Goal: Task Accomplishment & Management: Manage account settings

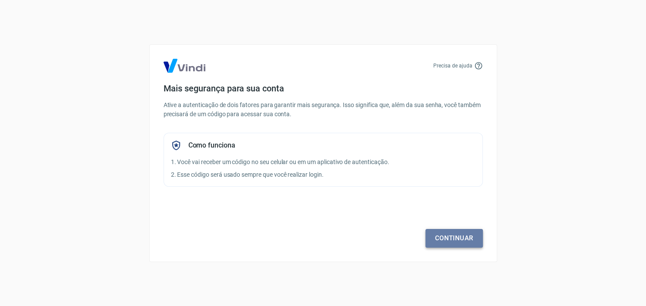
click at [441, 236] on link "Continuar" at bounding box center [454, 238] width 57 height 18
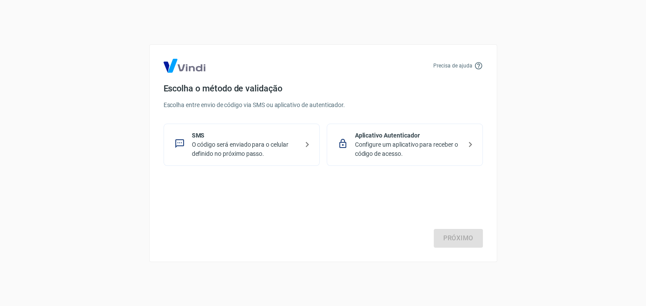
click at [213, 153] on p "O código será enviado para o celular definido no próximo passo." at bounding box center [245, 149] width 107 height 18
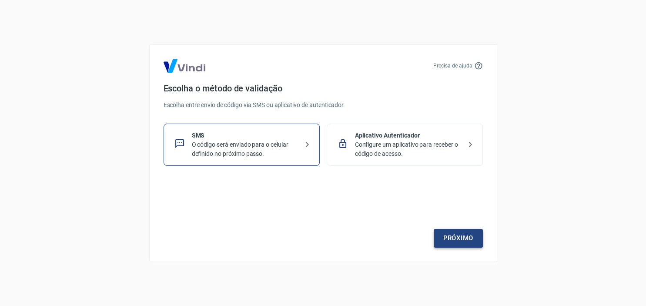
click at [463, 239] on link "Próximo" at bounding box center [458, 238] width 49 height 18
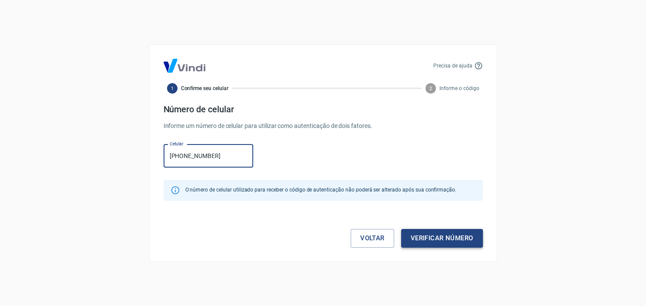
type input "(21) 99586-1119"
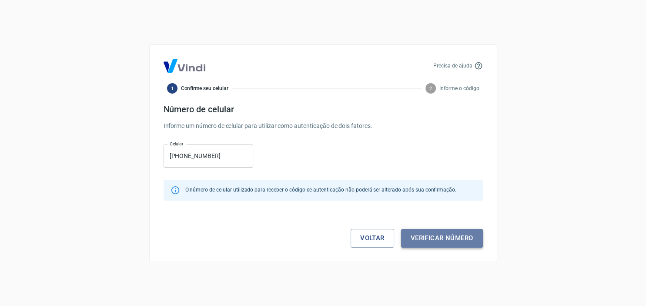
click at [463, 238] on button "Verificar número" at bounding box center [442, 238] width 82 height 18
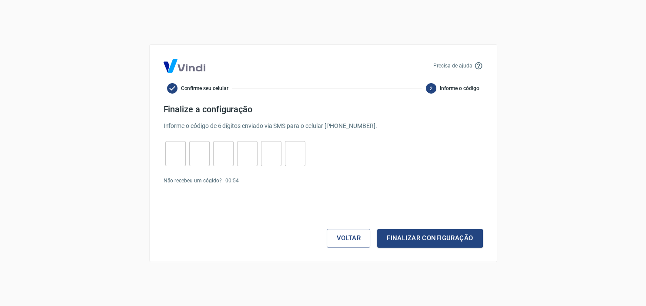
click at [180, 151] on input "tel" at bounding box center [175, 153] width 20 height 19
type input "4"
type input "2"
type input "6"
type input "4"
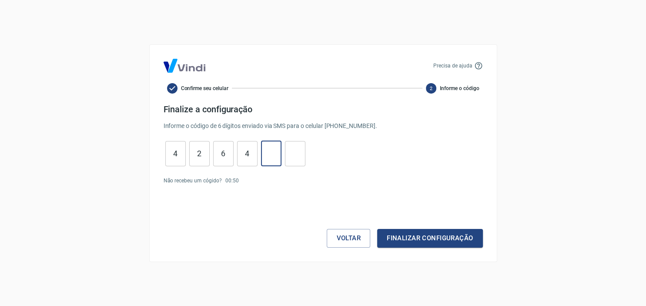
type input "4"
type input "8"
click at [396, 240] on button "Finalizar configuração" at bounding box center [429, 238] width 105 height 18
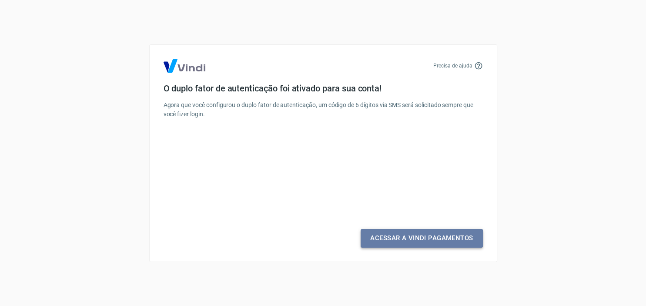
click at [455, 242] on link "Acessar a Vindi Pagamentos" at bounding box center [422, 238] width 122 height 18
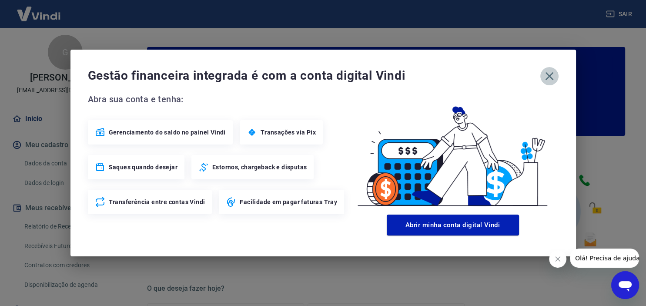
click at [552, 82] on icon "button" at bounding box center [550, 76] width 14 height 14
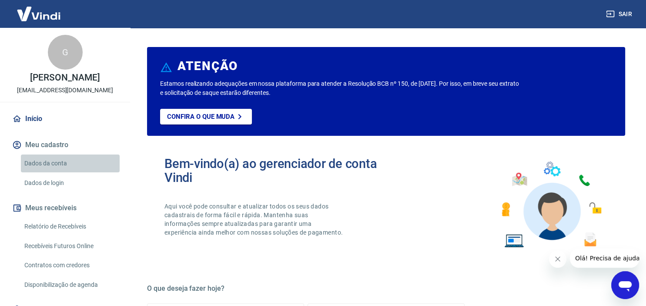
click at [64, 163] on link "Dados da conta" at bounding box center [70, 163] width 99 height 18
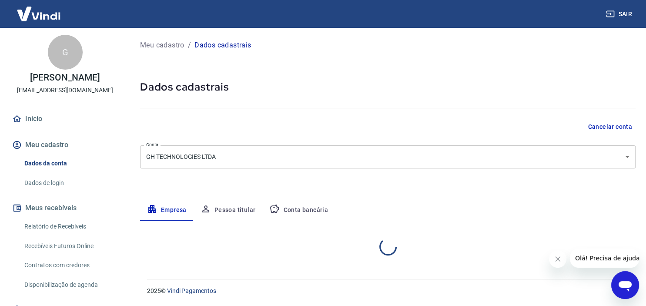
select select "ES"
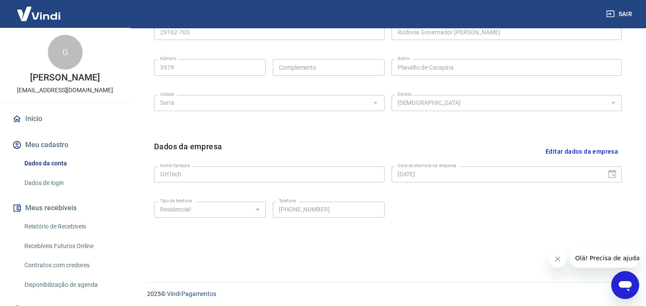
scroll to position [321, 0]
click at [65, 183] on link "Dados de login" at bounding box center [70, 183] width 99 height 18
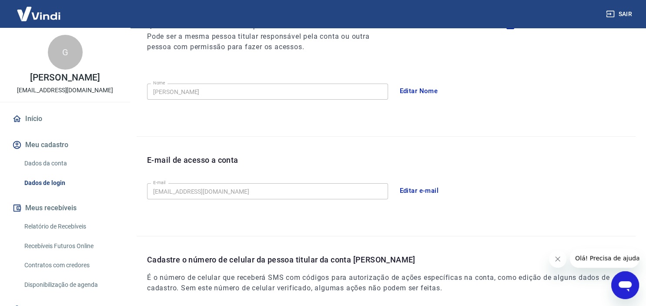
scroll to position [113, 0]
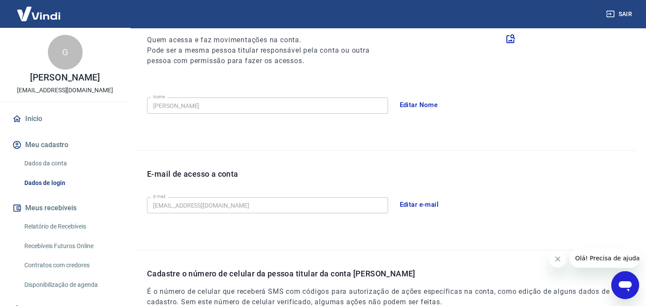
click at [422, 205] on button "Editar e-mail" at bounding box center [419, 204] width 49 height 18
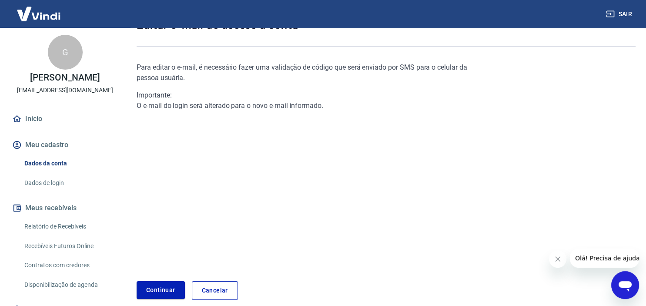
scroll to position [92, 0]
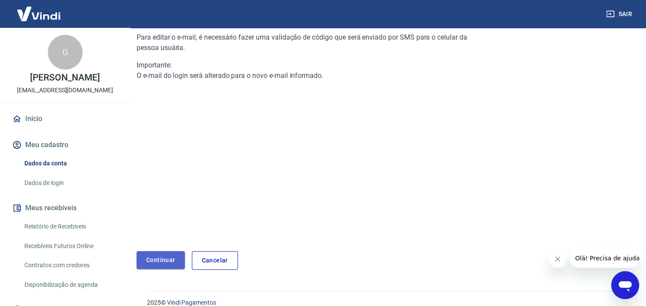
click at [168, 259] on link "Continuar" at bounding box center [161, 260] width 48 height 18
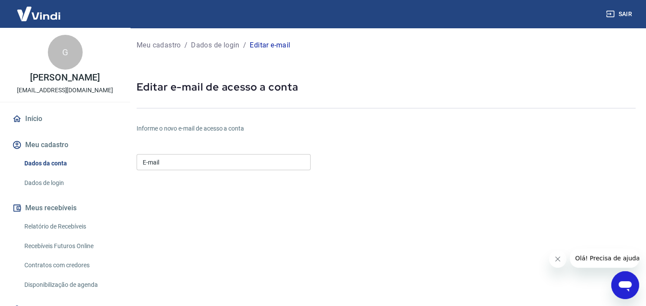
click at [245, 158] on input "E-mail" at bounding box center [224, 162] width 174 height 16
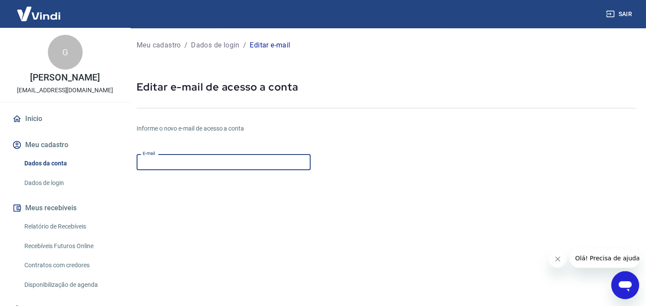
paste input "[EMAIL_ADDRESS][DOMAIN_NAME]"
type input "[EMAIL_ADDRESS][DOMAIN_NAME]"
click at [557, 198] on div "Informe o novo e-mail de acesso a conta E-mail contas_a_receber@ghtech.com.br E…" at bounding box center [386, 244] width 499 height 268
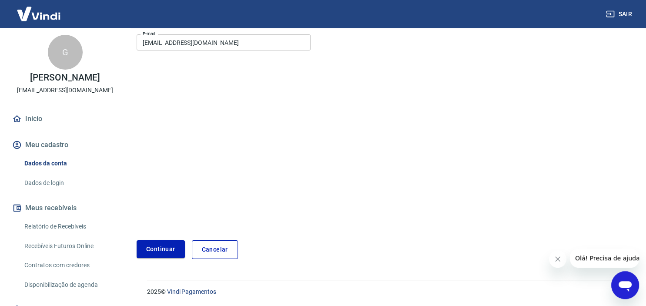
scroll to position [120, 0]
click at [154, 246] on button "Continuar" at bounding box center [161, 249] width 48 height 18
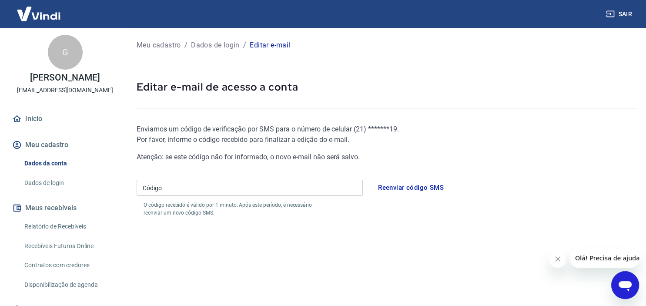
click at [174, 192] on input "Código" at bounding box center [250, 188] width 226 height 16
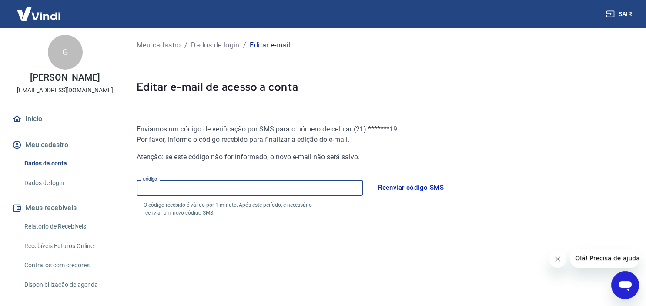
click at [215, 192] on input "Código" at bounding box center [250, 188] width 226 height 16
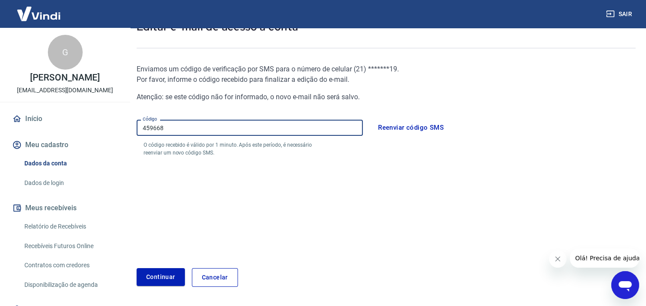
scroll to position [88, 0]
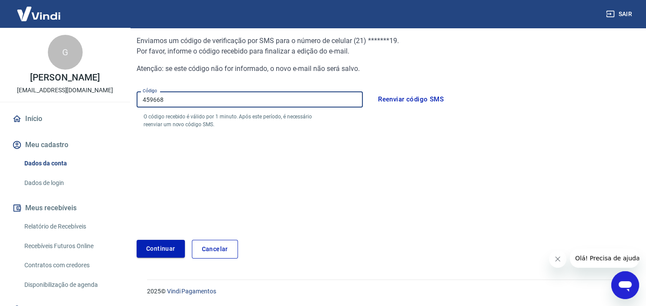
type input "459668"
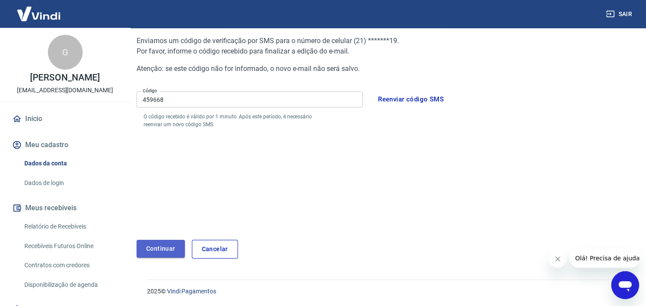
click at [146, 248] on button "Continuar" at bounding box center [161, 249] width 48 height 18
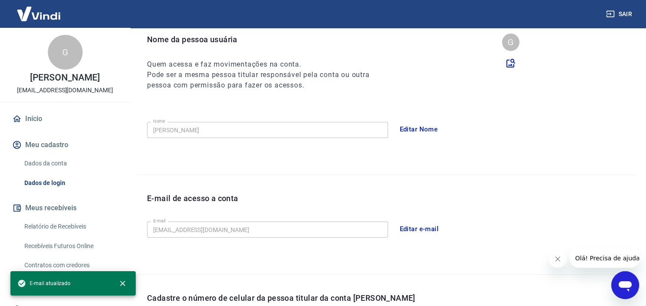
scroll to position [251, 0]
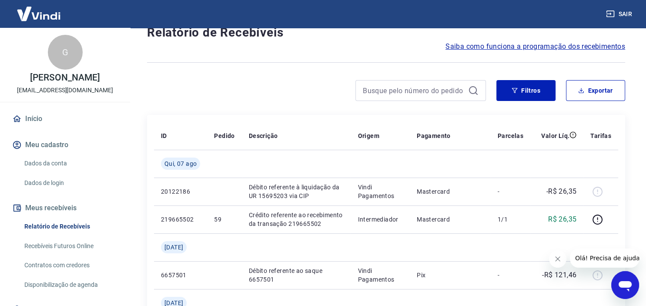
scroll to position [4, 0]
